Goal: Task Accomplishment & Management: Manage account settings

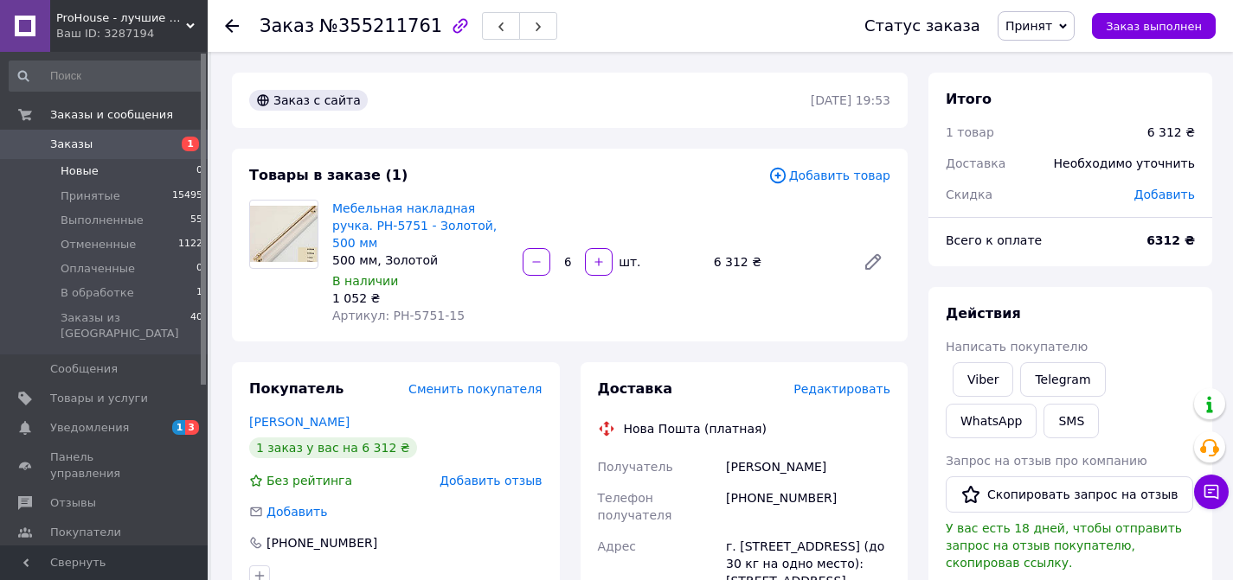
scroll to position [7, 0]
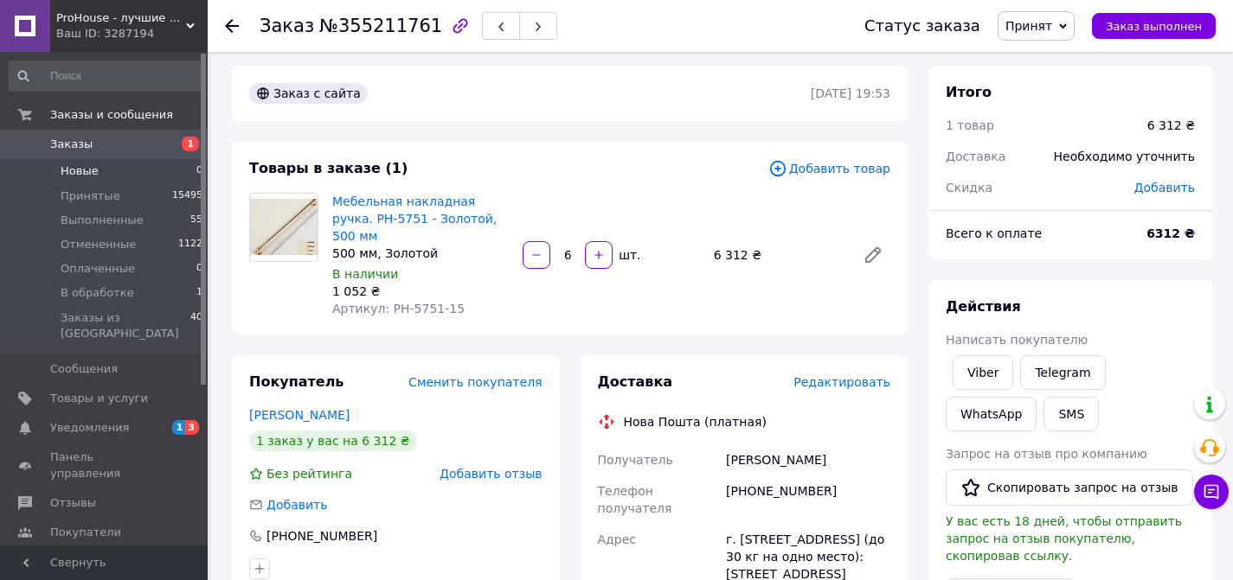
click at [90, 170] on span "Новые" at bounding box center [80, 171] width 38 height 16
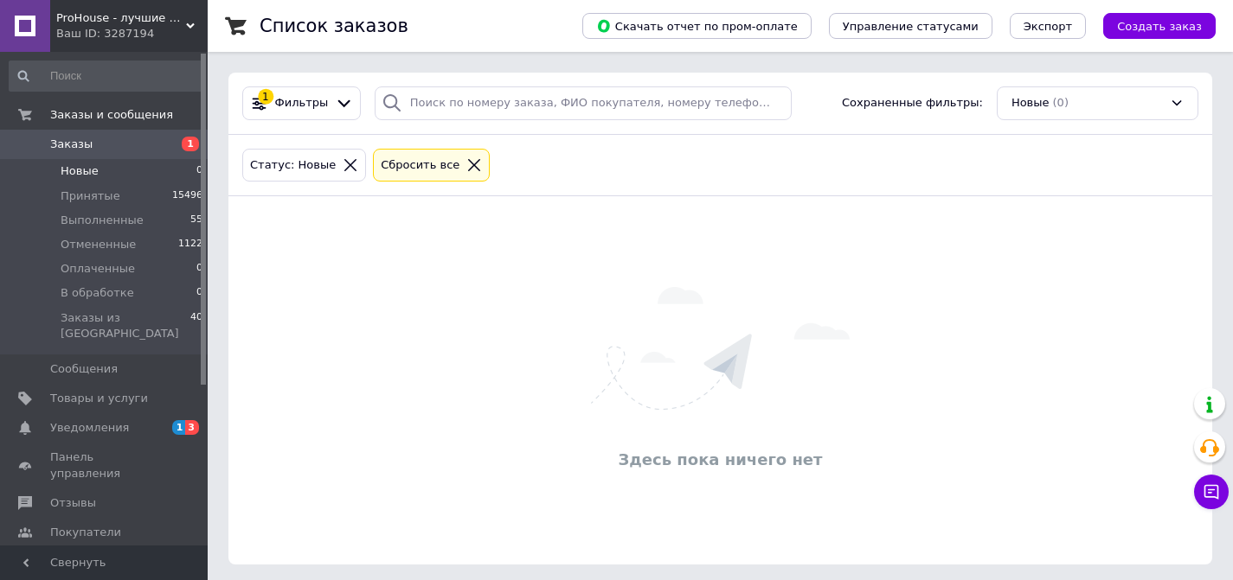
click at [468, 163] on icon at bounding box center [474, 165] width 12 height 12
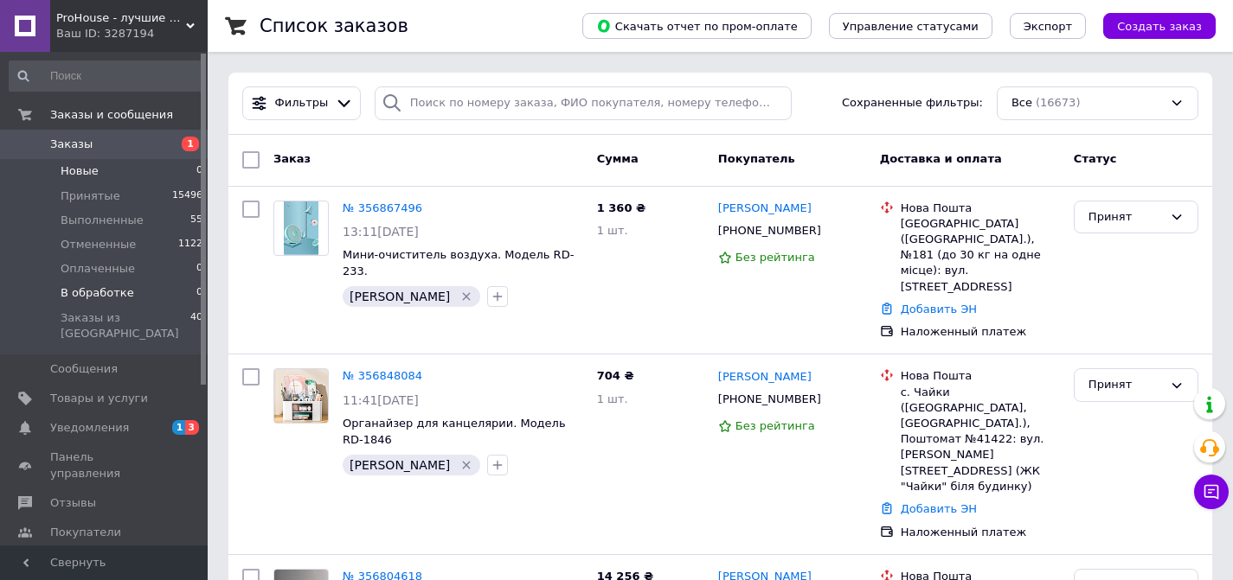
click at [117, 295] on span "В обработке" at bounding box center [98, 293] width 74 height 16
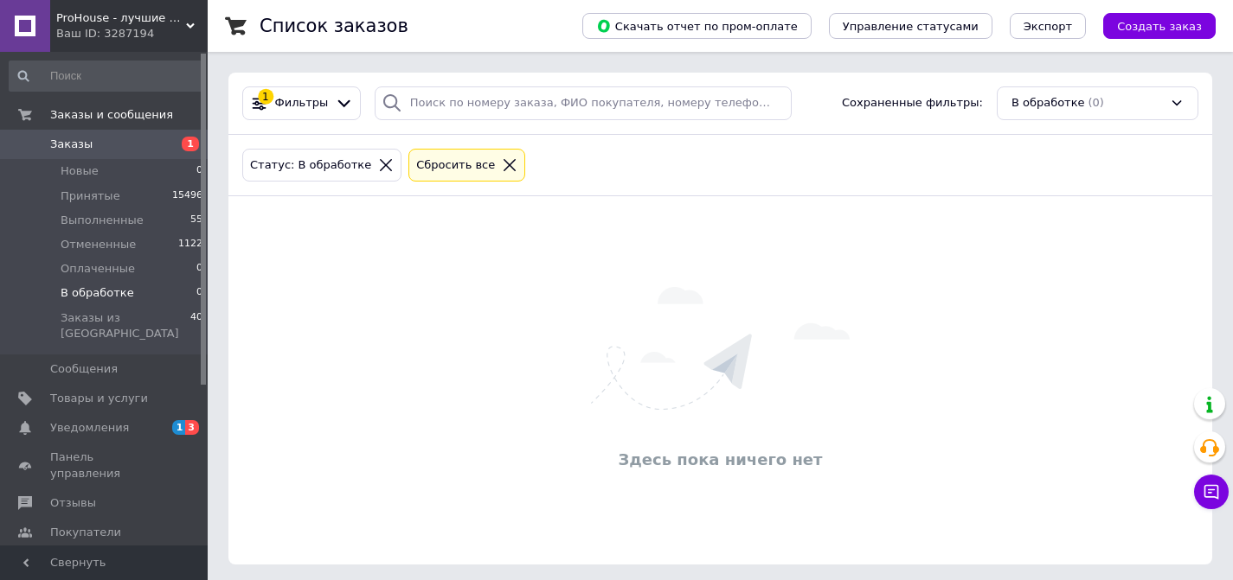
click at [503, 169] on icon at bounding box center [510, 165] width 16 height 16
